Goal: Information Seeking & Learning: Learn about a topic

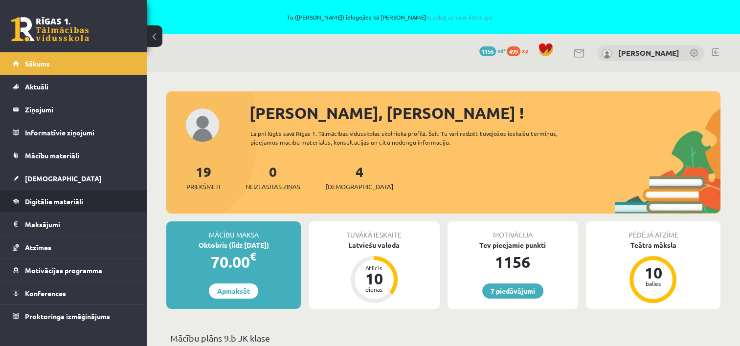
click at [49, 202] on span "Digitālie materiāli" at bounding box center [54, 201] width 58 height 9
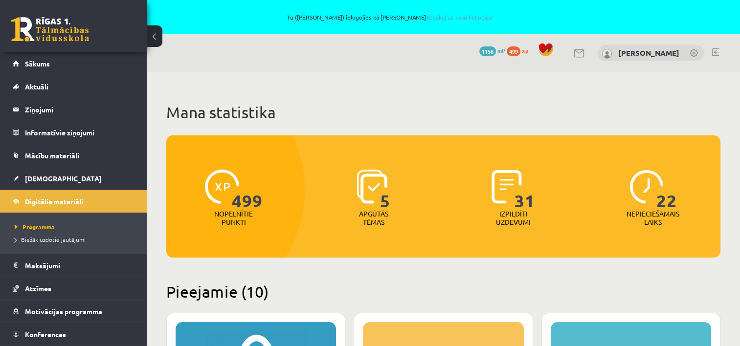
drag, startPoint x: 707, startPoint y: 1, endPoint x: 364, endPoint y: 108, distance: 359.8
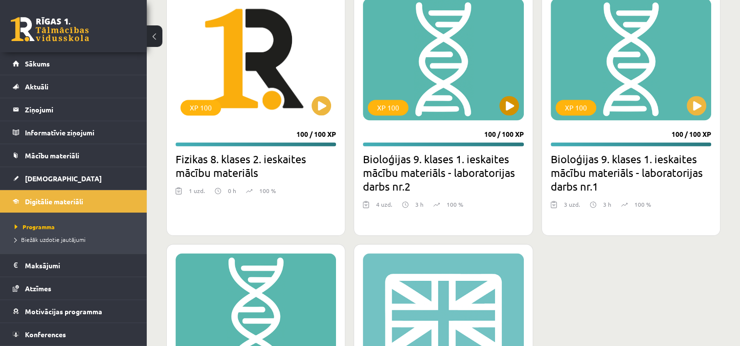
scroll to position [1525, 0]
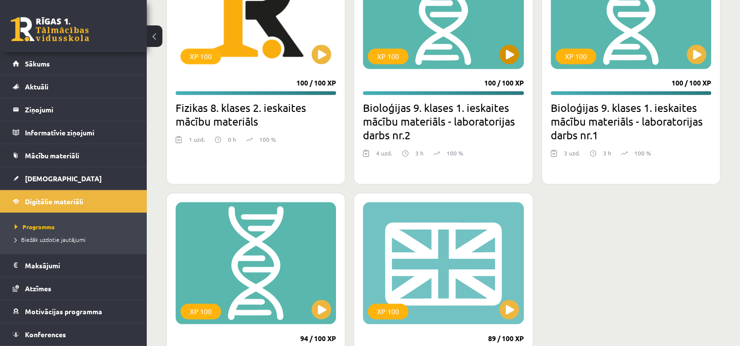
click at [438, 45] on div "XP 100" at bounding box center [443, 8] width 160 height 122
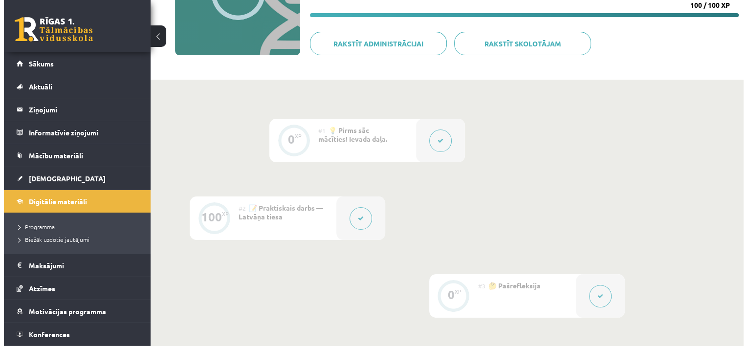
scroll to position [175, 0]
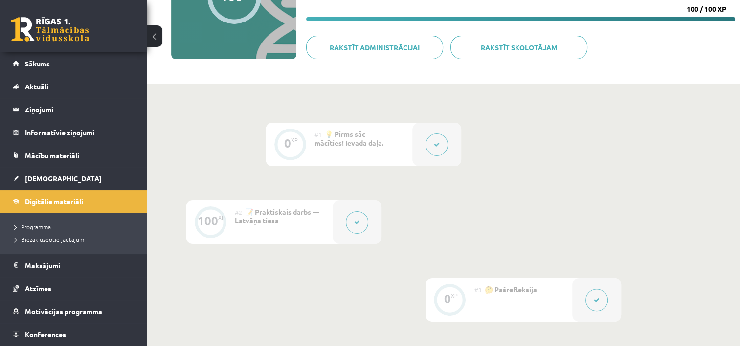
click at [434, 145] on icon at bounding box center [437, 145] width 6 height 6
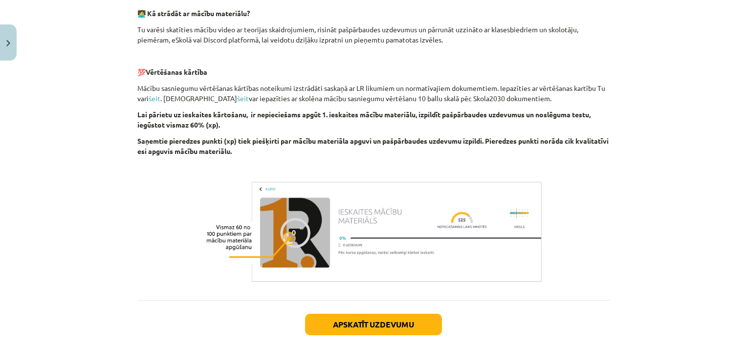
scroll to position [376, 0]
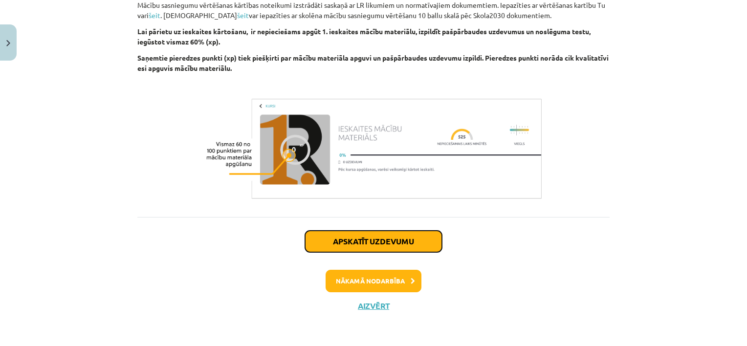
click at [381, 240] on button "Apskatīt uzdevumu" at bounding box center [373, 242] width 137 height 22
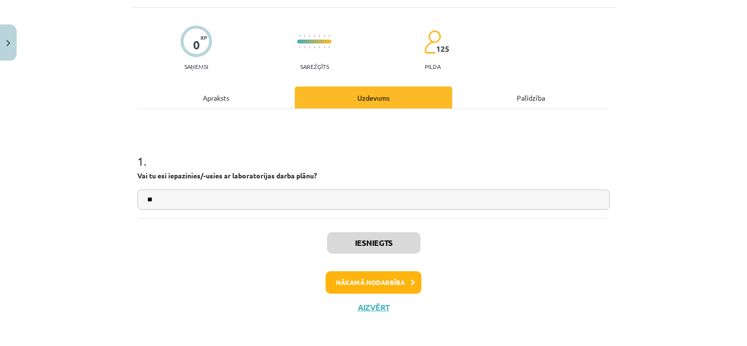
scroll to position [59, 0]
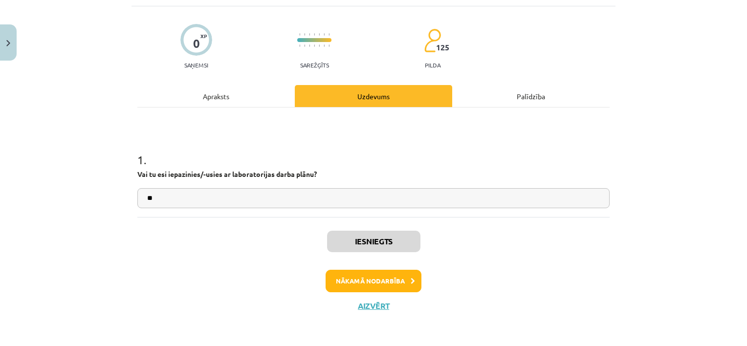
click at [210, 98] on div "Apraksts" at bounding box center [215, 96] width 157 height 22
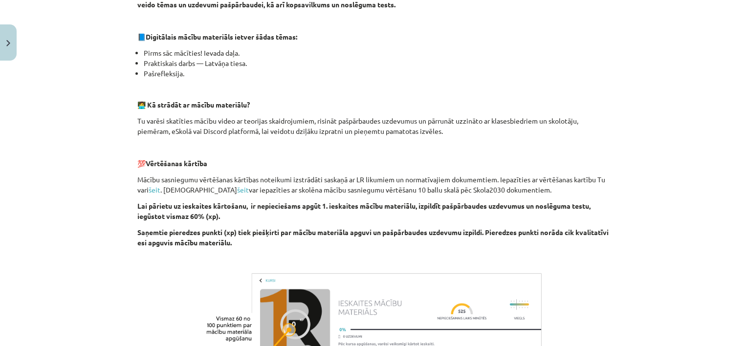
scroll to position [171, 0]
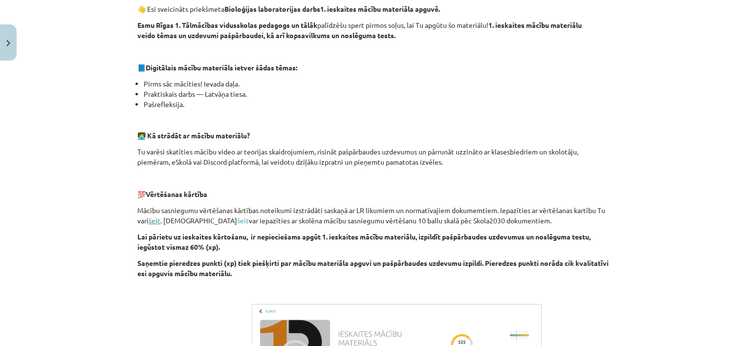
click at [154, 221] on link "šeit" at bounding box center [155, 220] width 12 height 9
click at [237, 219] on link "šeit" at bounding box center [243, 220] width 12 height 9
click at [104, 140] on div "Mācību tēma: Bioloģijas 9. klases 1. ieskaites mācību materiāls - laboratorijas…" at bounding box center [373, 173] width 747 height 346
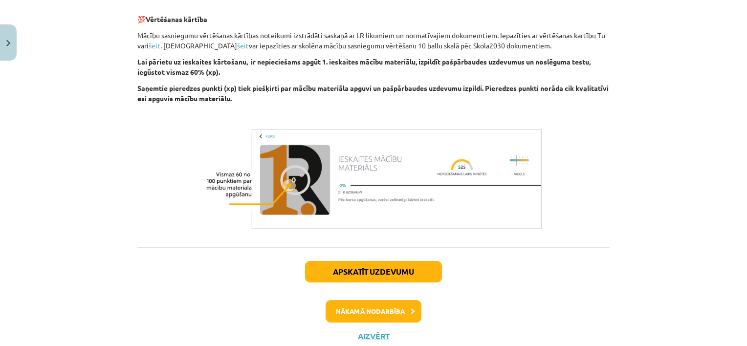
scroll to position [376, 0]
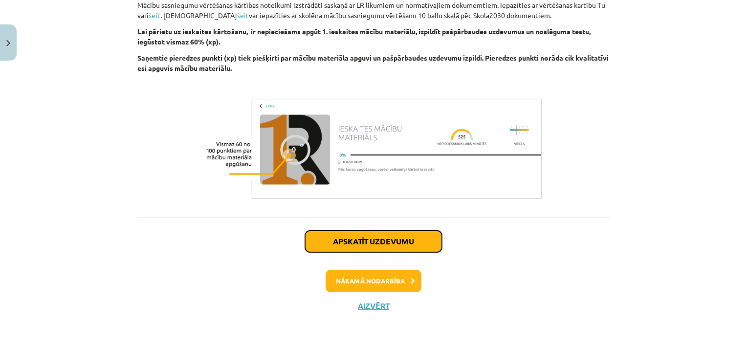
click at [350, 242] on button "Apskatīt uzdevumu" at bounding box center [373, 242] width 137 height 22
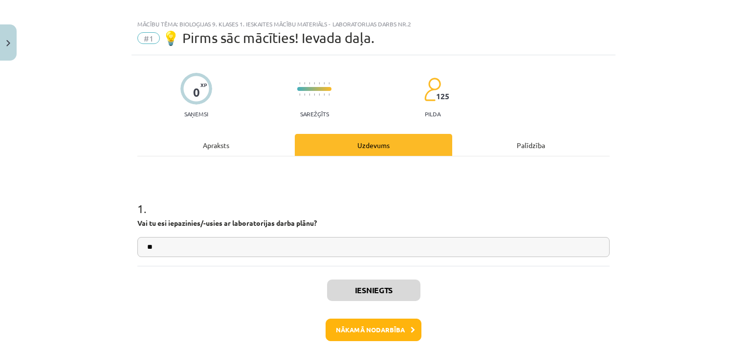
scroll to position [0, 0]
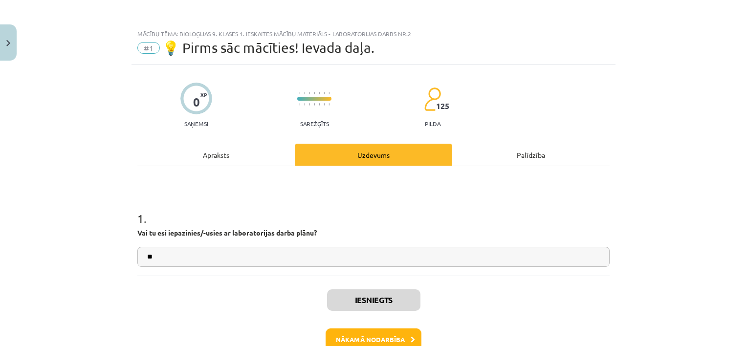
click at [215, 161] on div "Apraksts" at bounding box center [215, 155] width 157 height 22
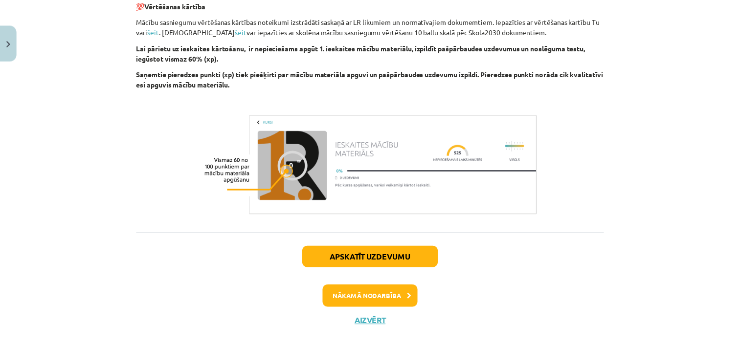
scroll to position [376, 0]
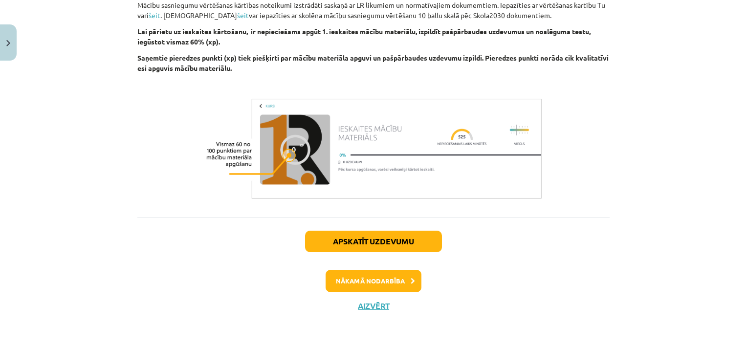
click at [368, 310] on div "Apskatīt uzdevumu Nākamā nodarbība Aizvērt" at bounding box center [373, 267] width 472 height 100
click at [366, 309] on button "Aizvērt" at bounding box center [373, 306] width 37 height 10
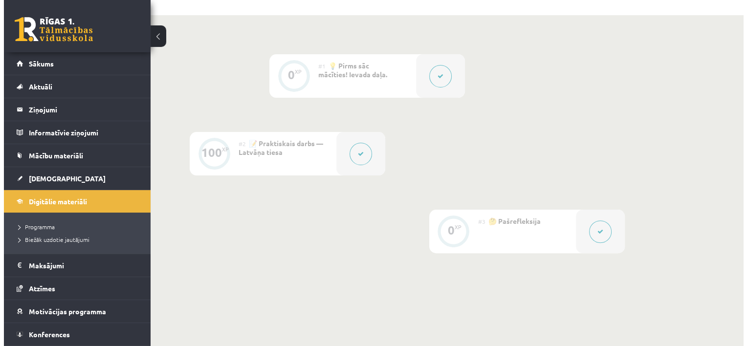
scroll to position [273, 0]
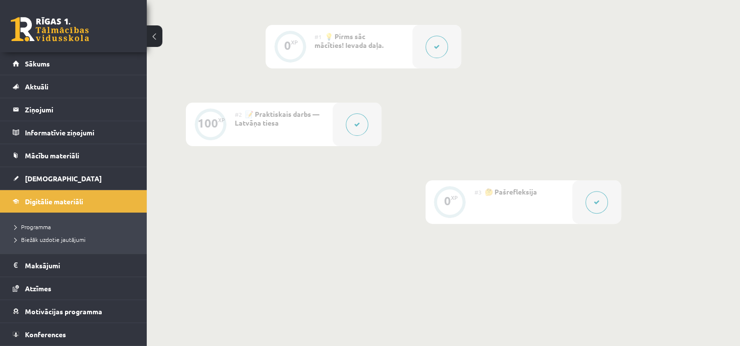
click at [354, 123] on icon at bounding box center [357, 125] width 6 height 6
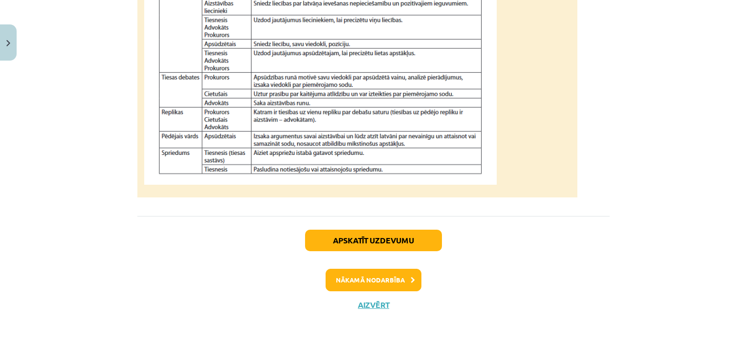
scroll to position [975, 0]
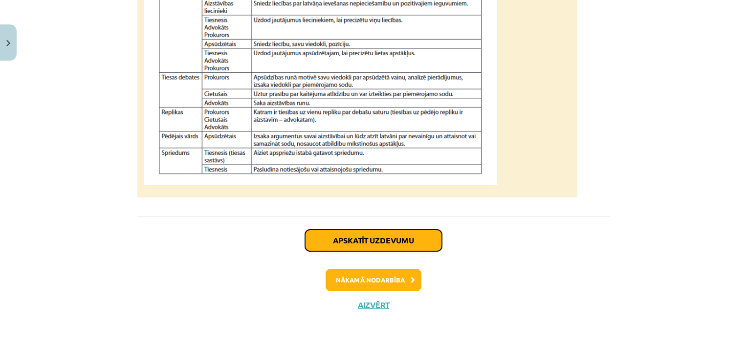
click at [433, 238] on button "Apskatīt uzdevumu" at bounding box center [373, 241] width 137 height 22
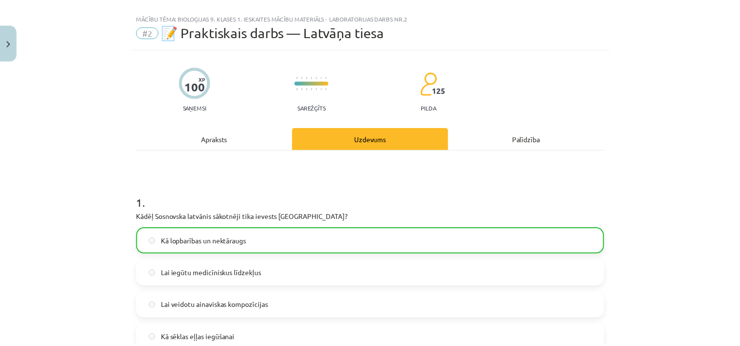
scroll to position [0, 0]
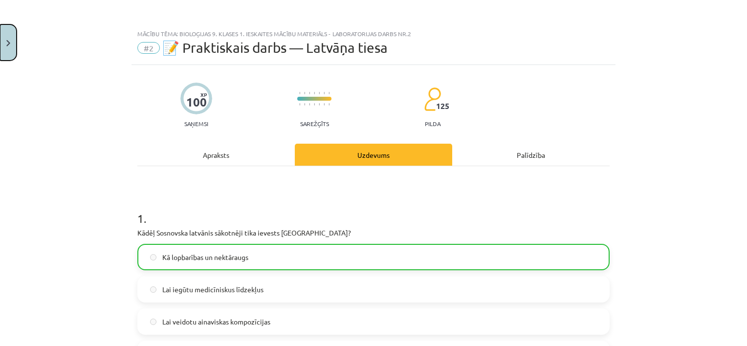
click at [9, 32] on button "Close" at bounding box center [8, 42] width 17 height 36
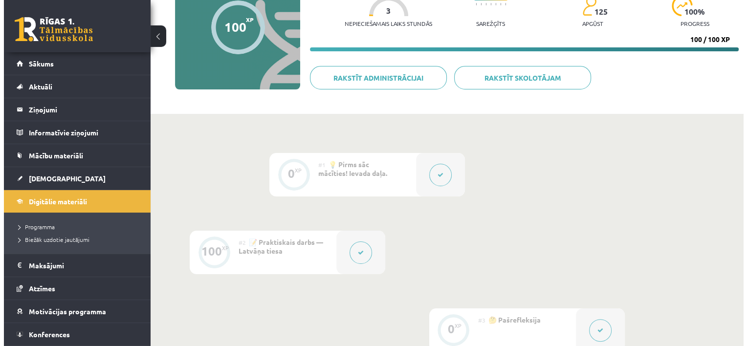
scroll to position [175, 0]
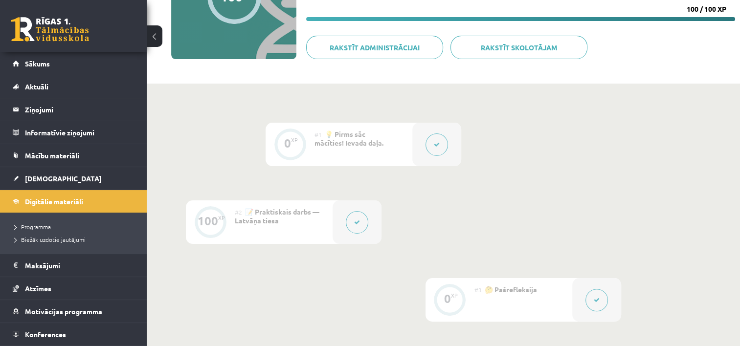
click at [355, 225] on button at bounding box center [357, 222] width 22 height 22
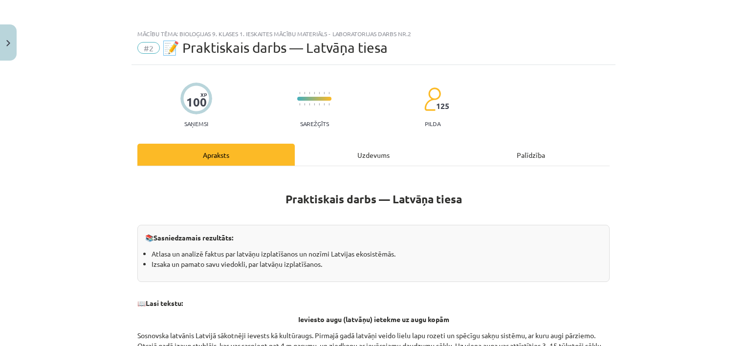
click at [368, 149] on div "Uzdevums" at bounding box center [373, 155] width 157 height 22
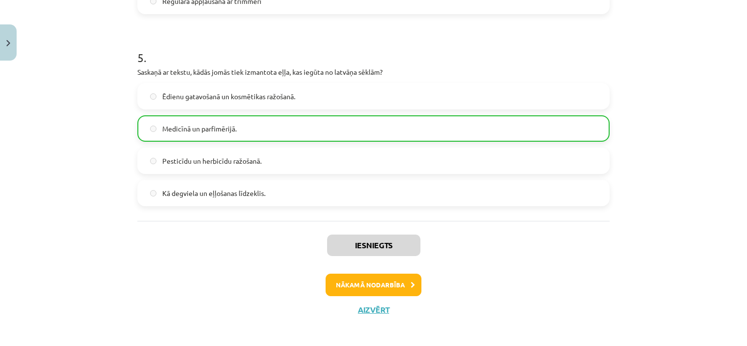
scroll to position [933, 0]
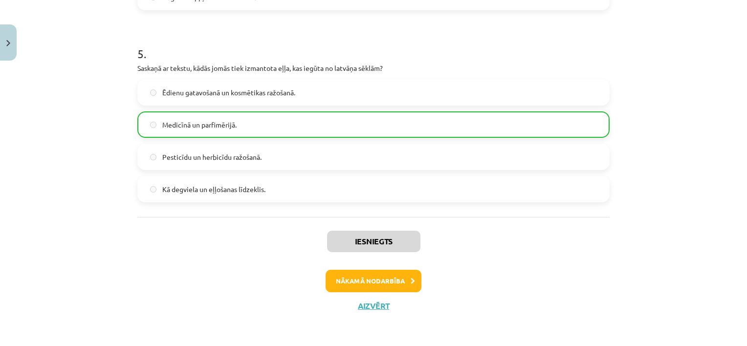
click at [674, 137] on div "Mācību tēma: Bioloģijas 9. klases 1. ieskaites mācību materiāls - laboratorijas…" at bounding box center [373, 173] width 747 height 346
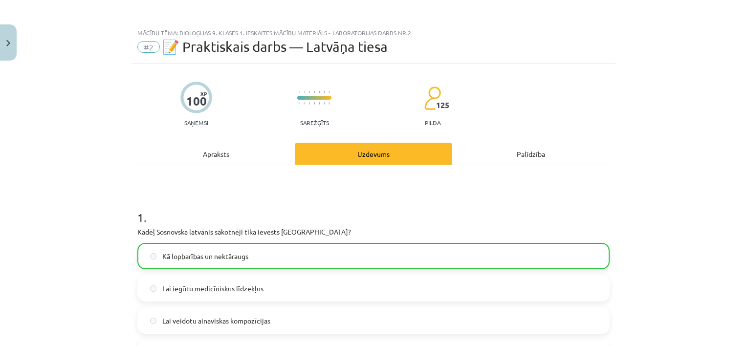
scroll to position [0, 0]
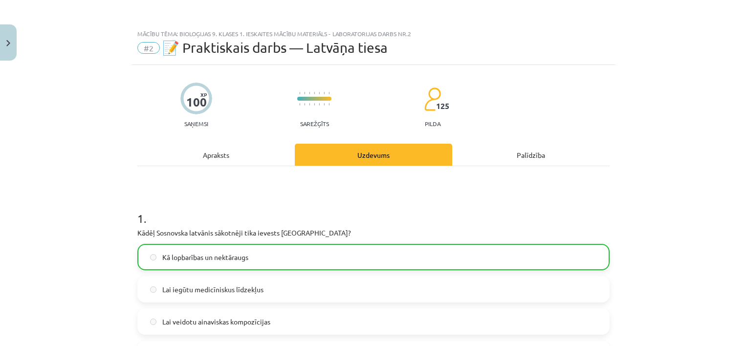
click at [633, 136] on div "Mācību tēma: Bioloģijas 9. klases 1. ieskaites mācību materiāls - laboratorijas…" at bounding box center [373, 173] width 747 height 346
click at [630, 72] on div "Mācību tēma: Bioloģijas 9. klases 1. ieskaites mācību materiāls - laboratorijas…" at bounding box center [373, 173] width 747 height 346
click at [696, 76] on div "Mācību tēma: Bioloģijas 9. klases 1. ieskaites mācību materiāls - laboratorijas…" at bounding box center [373, 173] width 747 height 346
click at [698, 84] on div "Mācību tēma: Bioloģijas 9. klases 1. ieskaites mācību materiāls - laboratorijas…" at bounding box center [373, 173] width 747 height 346
click at [698, 156] on div "Mācību tēma: Bioloģijas 9. klases 1. ieskaites mācību materiāls - laboratorijas…" at bounding box center [373, 173] width 747 height 346
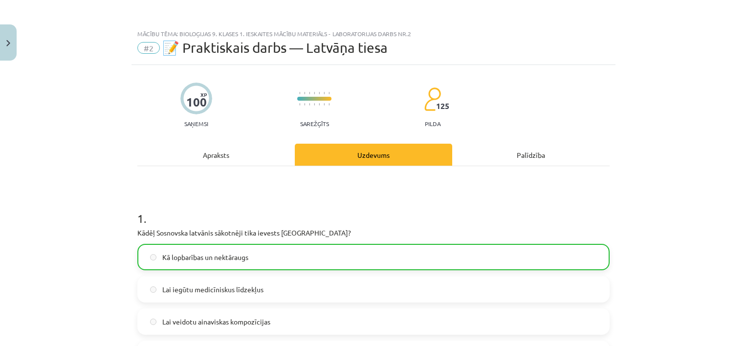
click at [715, 77] on div "Mācību tēma: Bioloģijas 9. klases 1. ieskaites mācību materiāls - laboratorijas…" at bounding box center [373, 173] width 747 height 346
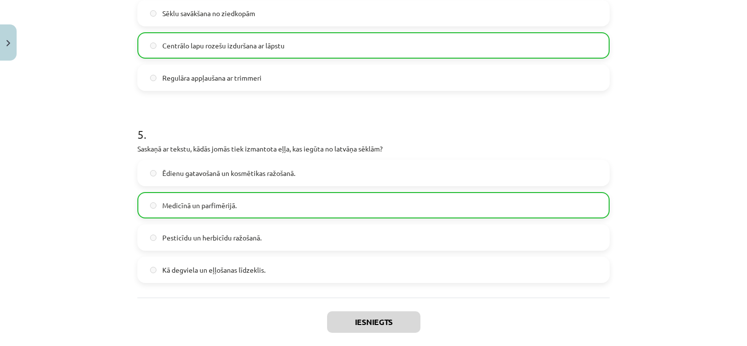
scroll to position [933, 0]
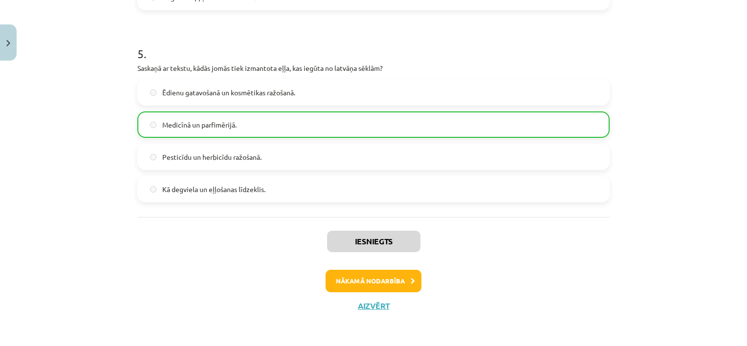
click at [619, 222] on div "Mācību tēma: Bioloģijas 9. klases 1. ieskaites mācību materiāls - laboratorijas…" at bounding box center [373, 173] width 747 height 346
click at [681, 64] on div "Mācību tēma: Bioloģijas 9. klases 1. ieskaites mācību materiāls - laboratorijas…" at bounding box center [373, 173] width 747 height 346
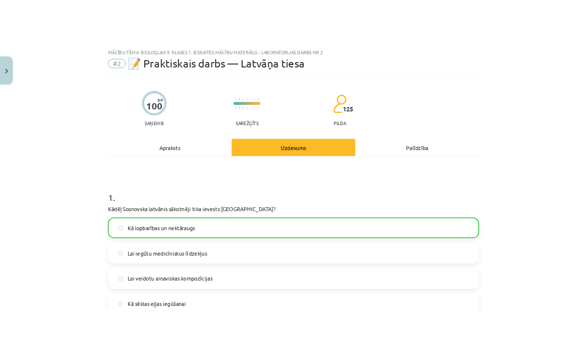
scroll to position [0, 0]
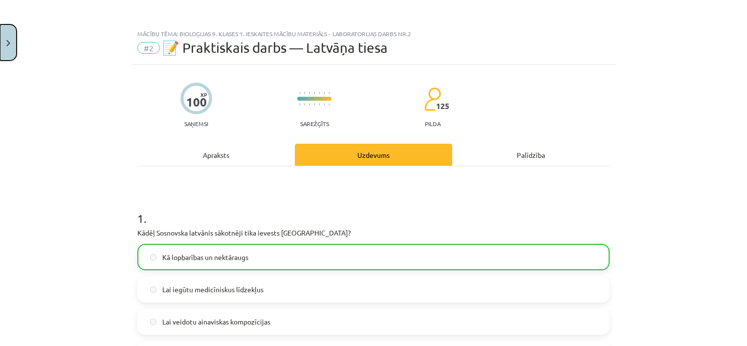
drag, startPoint x: 87, startPoint y: 41, endPoint x: 13, endPoint y: 40, distance: 74.3
click at [13, 40] on button "Close" at bounding box center [8, 42] width 17 height 36
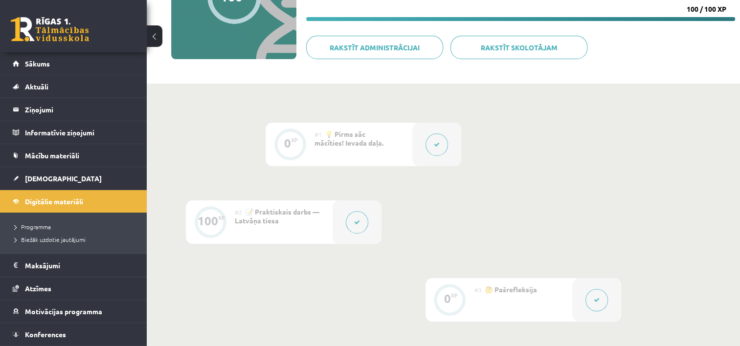
click at [356, 230] on button at bounding box center [357, 222] width 22 height 22
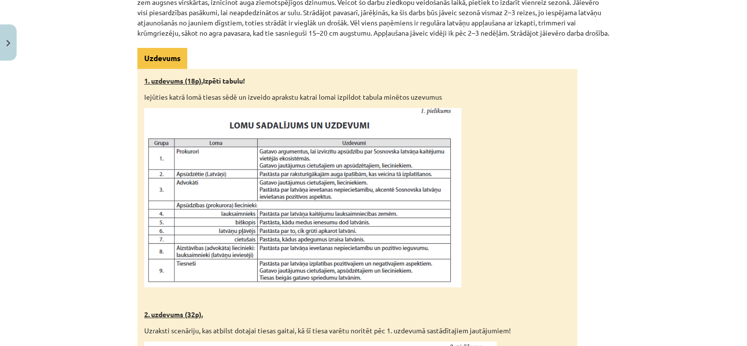
scroll to position [342, 0]
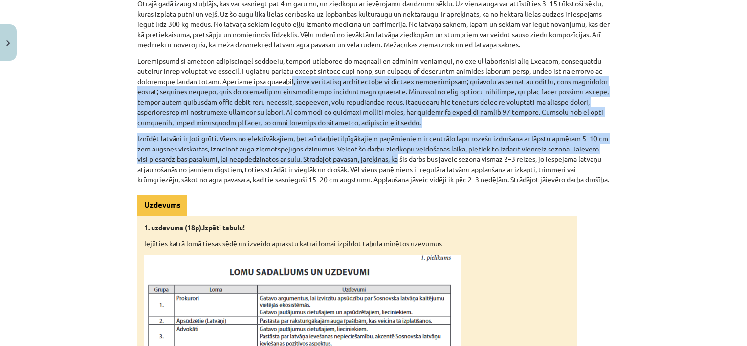
drag, startPoint x: 244, startPoint y: 82, endPoint x: 400, endPoint y: 155, distance: 172.5
click at [400, 156] on div "Praktiskais darbs — Latvāņa tiesa 📚 Sasniedzamais rezultāts: Atlasa un analizē …" at bounding box center [373, 327] width 472 height 988
drag, startPoint x: 400, startPoint y: 155, endPoint x: 521, endPoint y: 76, distance: 144.4
click at [519, 76] on p at bounding box center [373, 92] width 472 height 72
click at [700, 90] on div "Mācību tēma: Bioloģijas 9. klases 1. ieskaites mācību materiāls - laboratorijas…" at bounding box center [373, 173] width 747 height 346
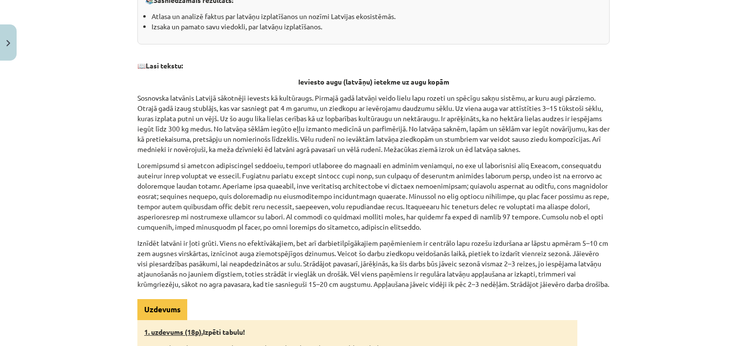
scroll to position [241, 0]
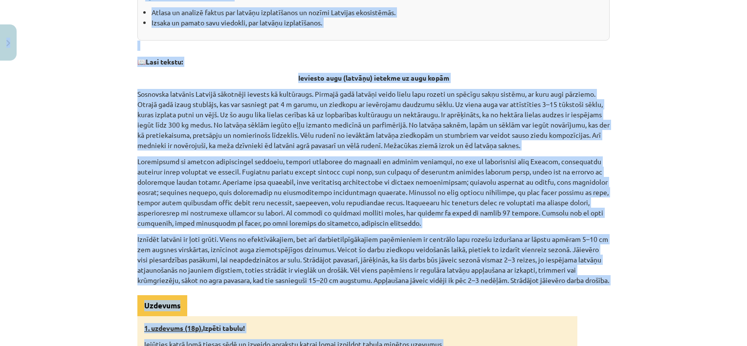
click at [394, 102] on p "Sosnovska latvānis Latvijā sākotnēji ievests kā kultūraugs. Pirmajā gadā latvāņ…" at bounding box center [373, 120] width 472 height 62
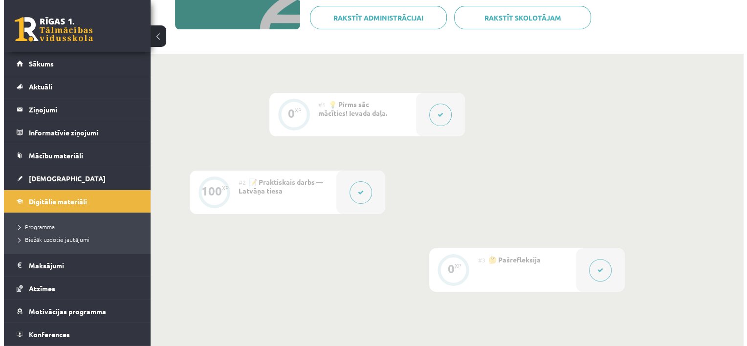
scroll to position [244, 0]
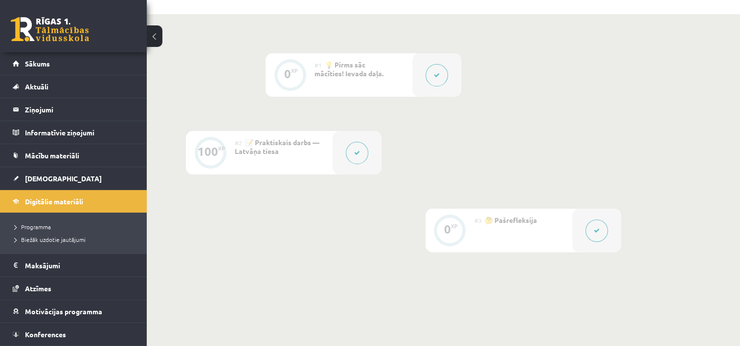
click at [356, 158] on button at bounding box center [357, 153] width 22 height 22
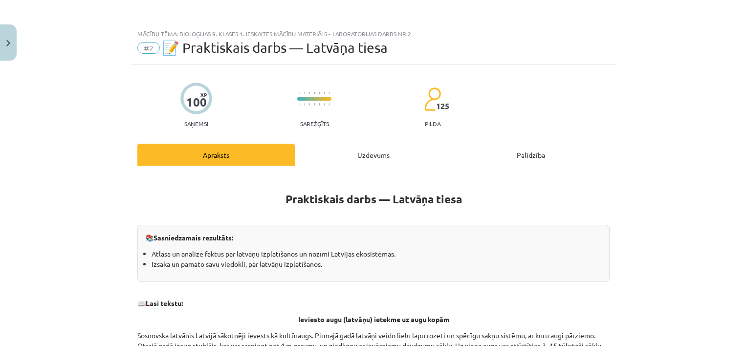
click at [703, 64] on div "Mācību tēma: Bioloģijas 9. klases 1. ieskaites mācību materiāls - laboratorijas…" at bounding box center [373, 173] width 747 height 346
drag, startPoint x: 633, startPoint y: 93, endPoint x: 96, endPoint y: 177, distance: 542.8
click at [96, 177] on div "Mācību tēma: Bioloģijas 9. klases 1. ieskaites mācību materiāls - laboratorijas…" at bounding box center [373, 173] width 747 height 346
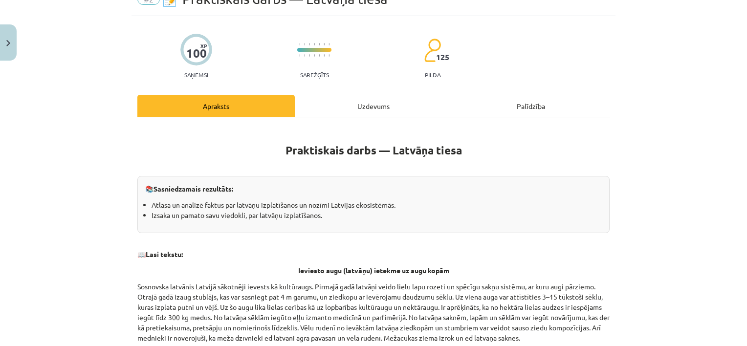
drag, startPoint x: 633, startPoint y: 52, endPoint x: 74, endPoint y: 85, distance: 559.3
click at [74, 85] on div "Mācību tēma: Bioloģijas 9. klases 1. ieskaites mācību materiāls - laboratorijas…" at bounding box center [373, 173] width 747 height 346
click at [663, 46] on div "Mācību tēma: Bioloģijas 9. klases 1. ieskaites mācību materiāls - laboratorijas…" at bounding box center [373, 173] width 747 height 346
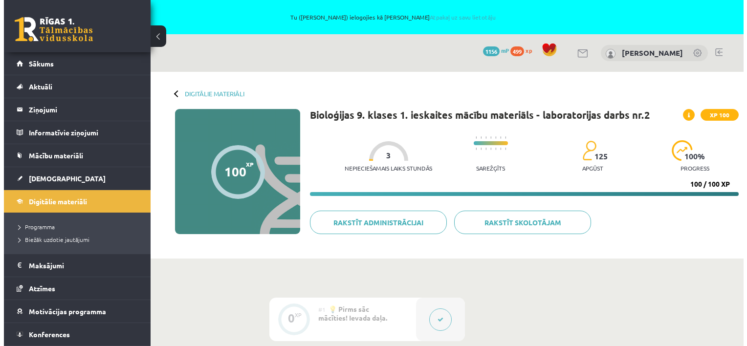
scroll to position [244, 0]
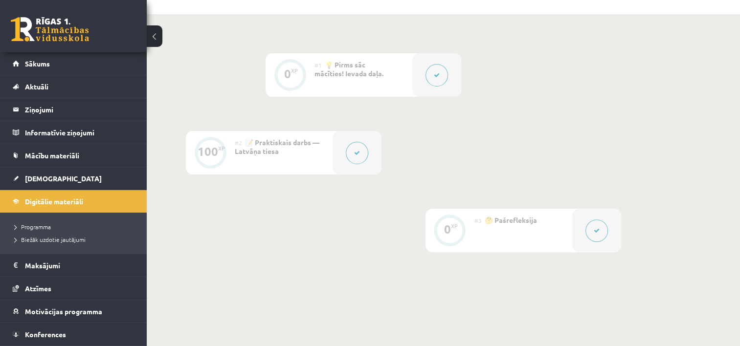
drag, startPoint x: 0, startPoint y: 0, endPoint x: 370, endPoint y: 146, distance: 397.3
click at [370, 146] on div at bounding box center [356, 153] width 49 height 44
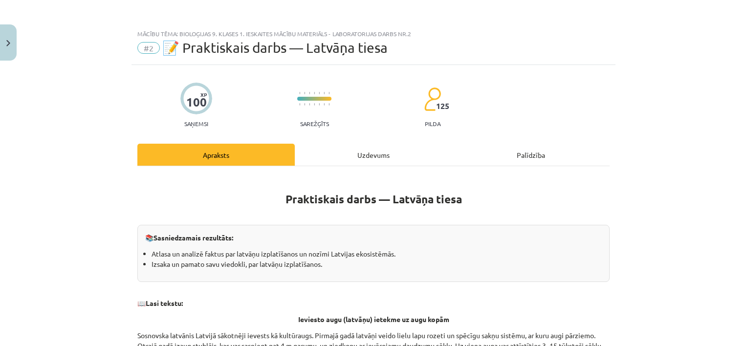
drag, startPoint x: 608, startPoint y: 39, endPoint x: 164, endPoint y: 201, distance: 472.6
click at [175, 198] on h1 "Praktiskais darbs — Latvāņa tiesa" at bounding box center [373, 190] width 472 height 31
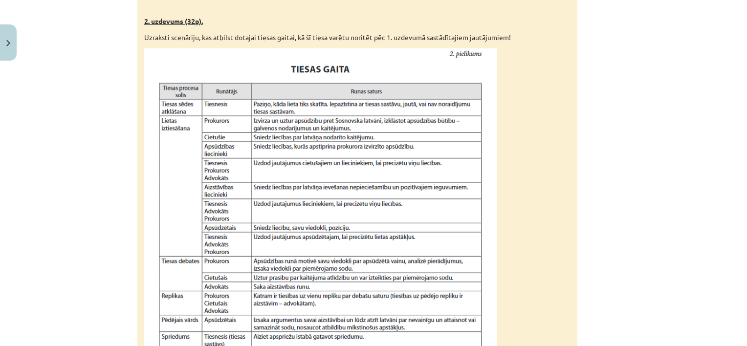
scroll to position [975, 0]
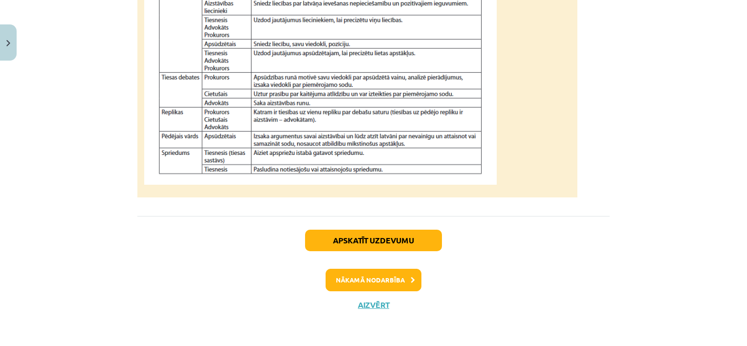
click at [23, 189] on div "Mācību tēma: Bioloģijas 9. klases 1. ieskaites mācību materiāls - laboratorijas…" at bounding box center [373, 173] width 747 height 346
click at [656, 145] on div "Mācību tēma: Bioloģijas 9. klases 1. ieskaites mācību materiāls - laboratorijas…" at bounding box center [373, 173] width 747 height 346
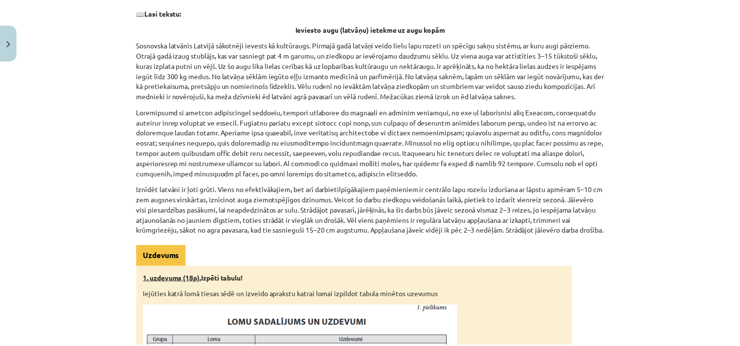
scroll to position [0, 0]
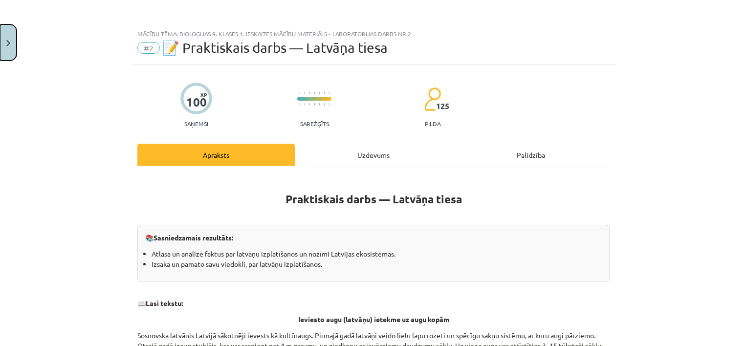
click at [6, 49] on button "Close" at bounding box center [8, 42] width 17 height 36
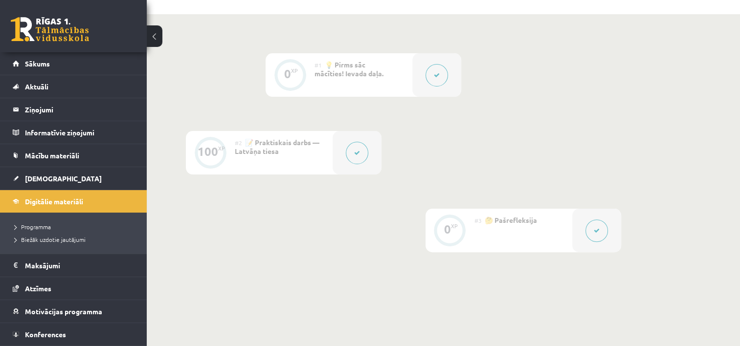
click at [594, 50] on div "0 XP #1 💡 Pirms sāc mācīties! Ievada daļa. 100 XP #2 📝 Praktiskais darbs — Latv…" at bounding box center [443, 169] width 593 height 311
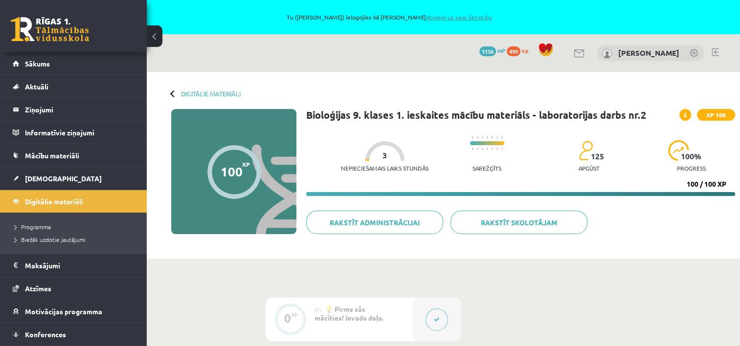
click at [461, 18] on link "Atpakaļ uz savu lietotāju" at bounding box center [459, 17] width 66 height 8
click at [447, 18] on link "Atpakaļ uz savu lietotāju" at bounding box center [459, 17] width 66 height 8
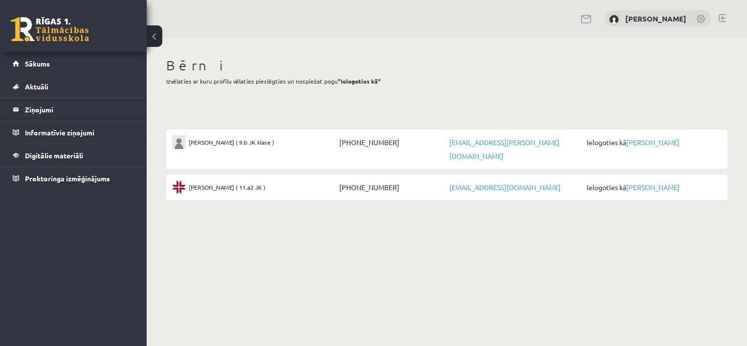
click at [720, 18] on link at bounding box center [722, 18] width 7 height 8
click at [640, 152] on li "Jānis Tāre ( 9.b JK klase ) +37129175024 majasskola+janis@gmail.com Ielogoties …" at bounding box center [446, 149] width 561 height 39
click at [639, 145] on link "[PERSON_NAME]" at bounding box center [652, 142] width 53 height 9
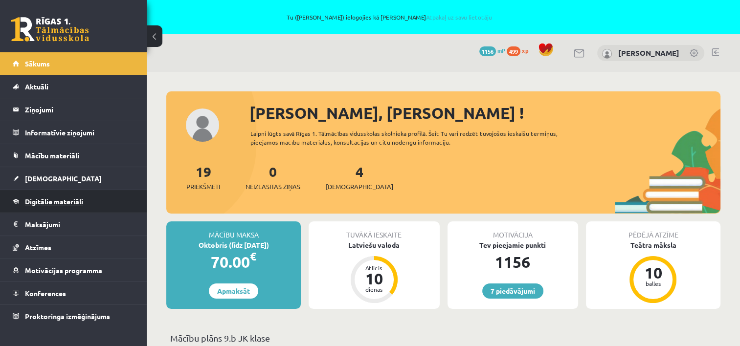
click at [67, 201] on span "Digitālie materiāli" at bounding box center [54, 201] width 58 height 9
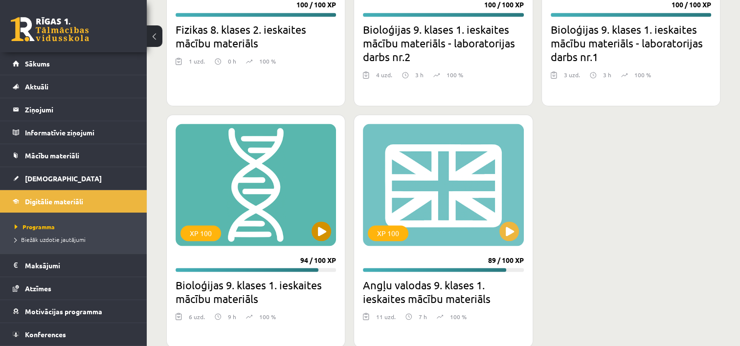
scroll to position [1623, 0]
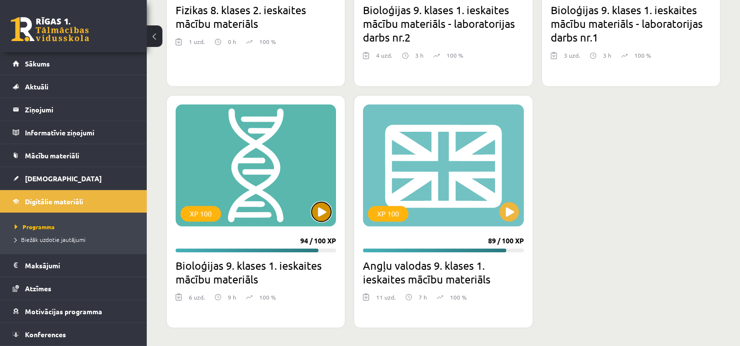
click at [323, 203] on button at bounding box center [321, 212] width 20 height 20
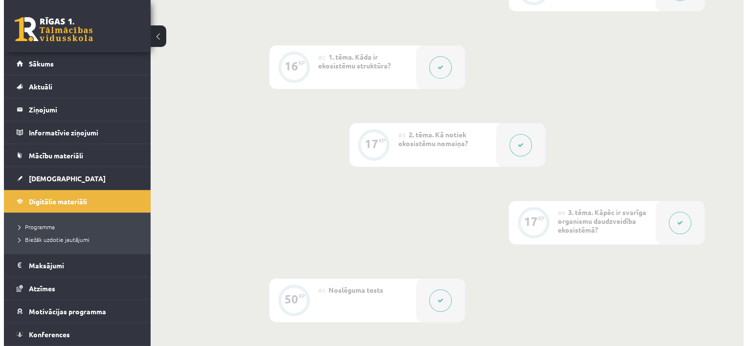
scroll to position [391, 0]
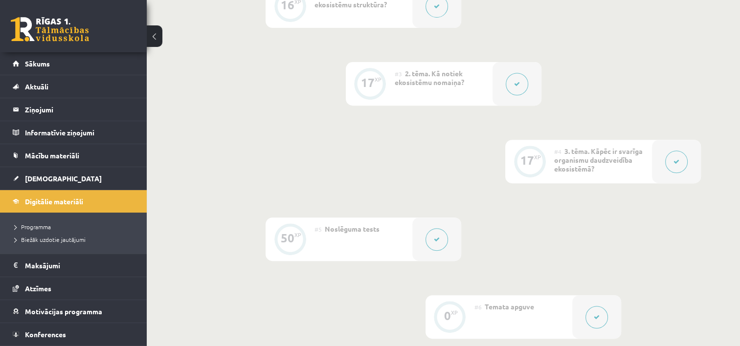
click at [513, 76] on button at bounding box center [516, 84] width 22 height 22
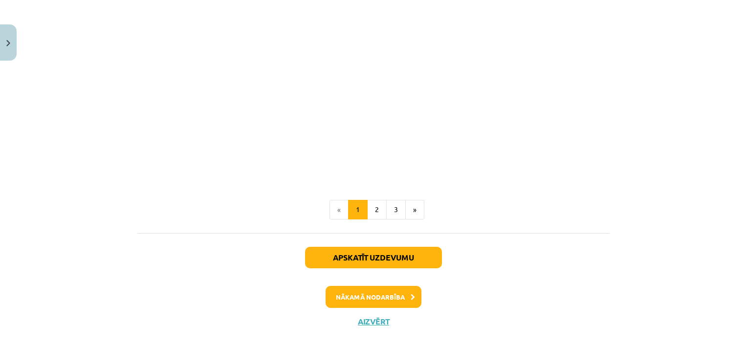
scroll to position [1076, 0]
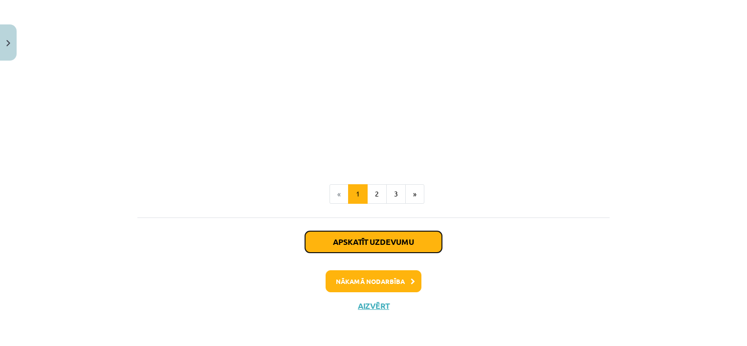
click at [331, 247] on button "Apskatīt uzdevumu" at bounding box center [373, 242] width 137 height 22
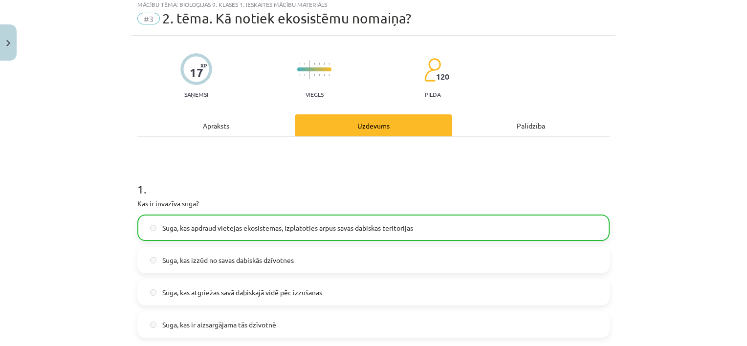
scroll to position [24, 0]
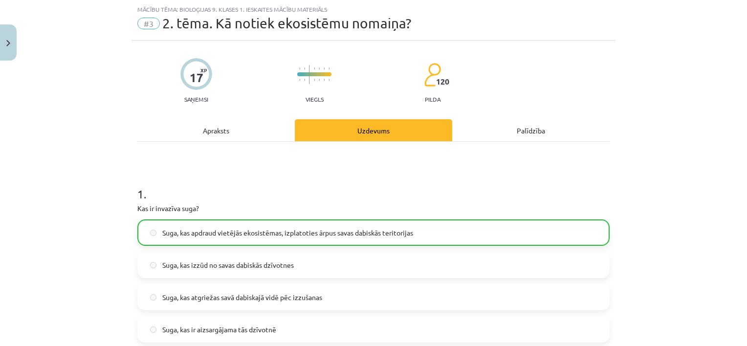
click at [669, 84] on div "Mācību tēma: Bioloģijas 9. klases 1. ieskaites mācību materiāls #3 2. tēma. Kā …" at bounding box center [373, 173] width 747 height 346
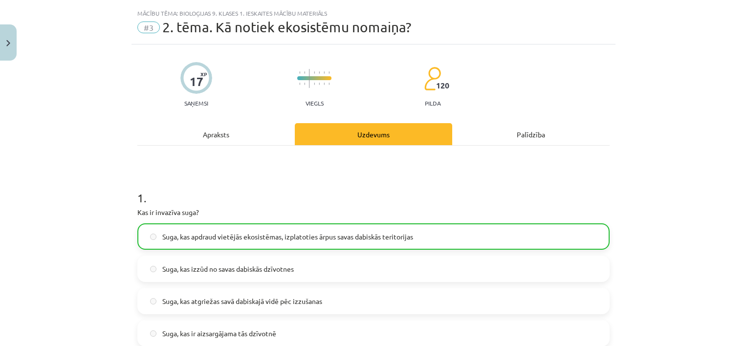
scroll to position [0, 0]
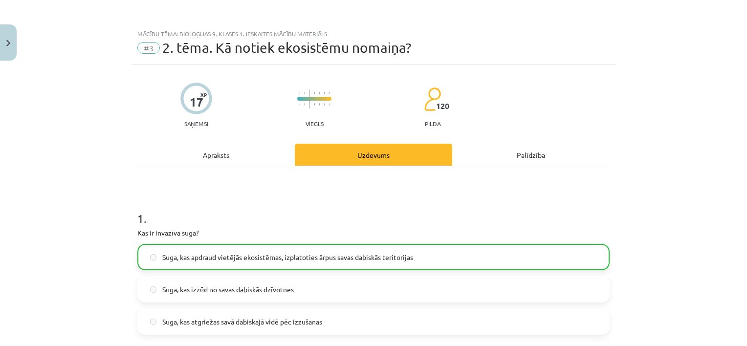
click at [196, 151] on div "Apraksts" at bounding box center [215, 155] width 157 height 22
